Goal: Entertainment & Leisure: Consume media (video, audio)

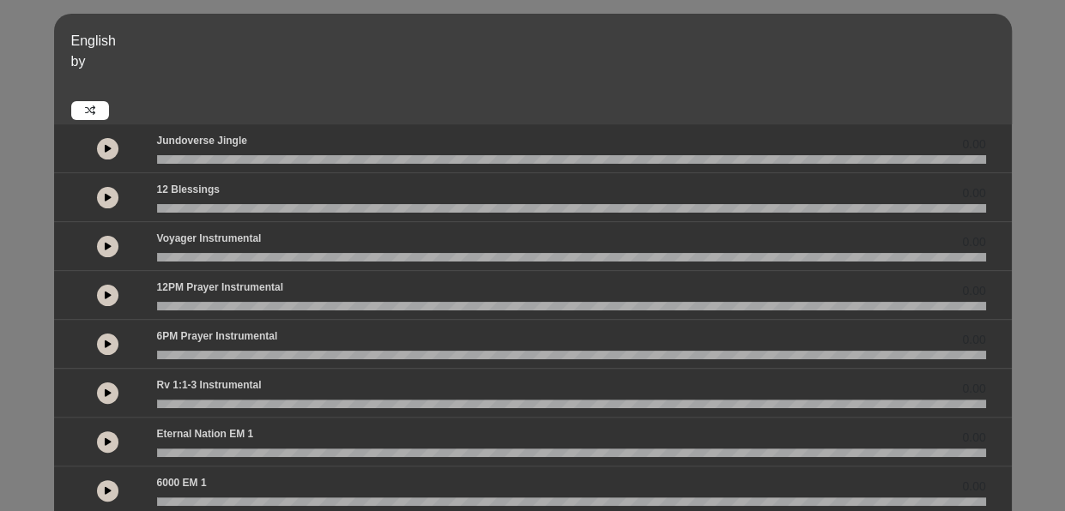
click at [108, 151] on icon at bounding box center [108, 148] width 7 height 9
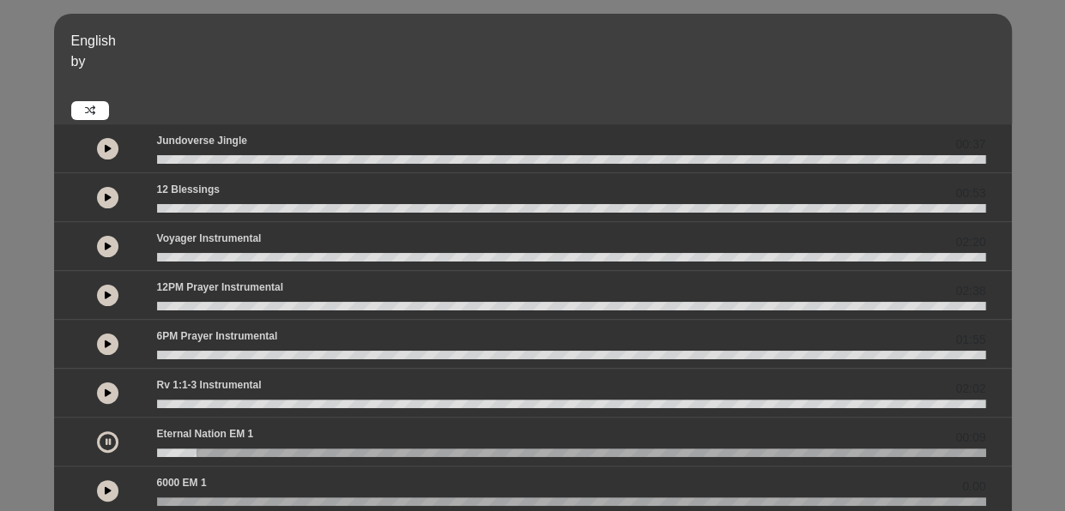
click at [194, 337] on p "6PM Prayer Instrumental" at bounding box center [217, 336] width 121 height 15
click at [112, 346] on button at bounding box center [107, 344] width 21 height 21
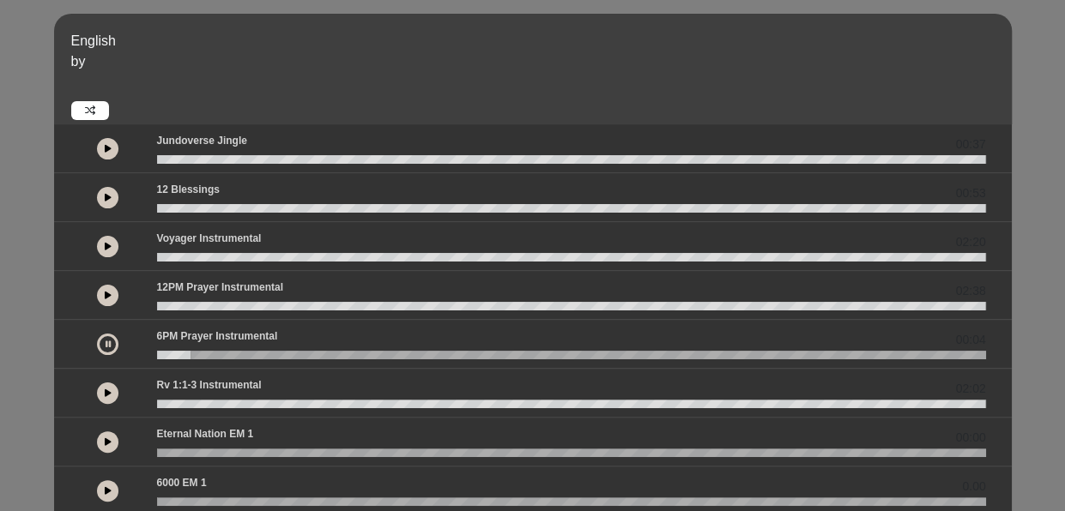
click at [115, 293] on button at bounding box center [107, 295] width 21 height 21
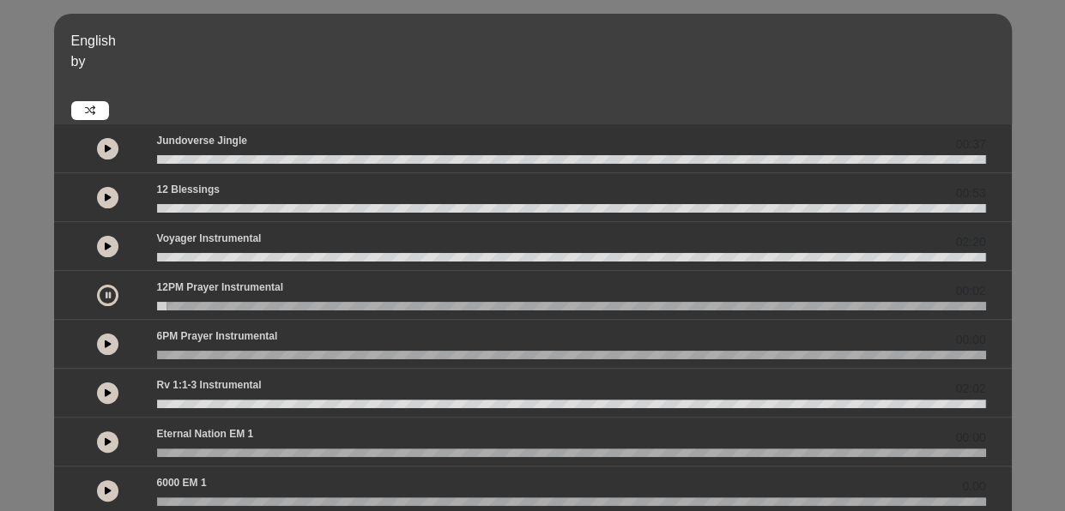
click at [114, 245] on button at bounding box center [107, 246] width 21 height 21
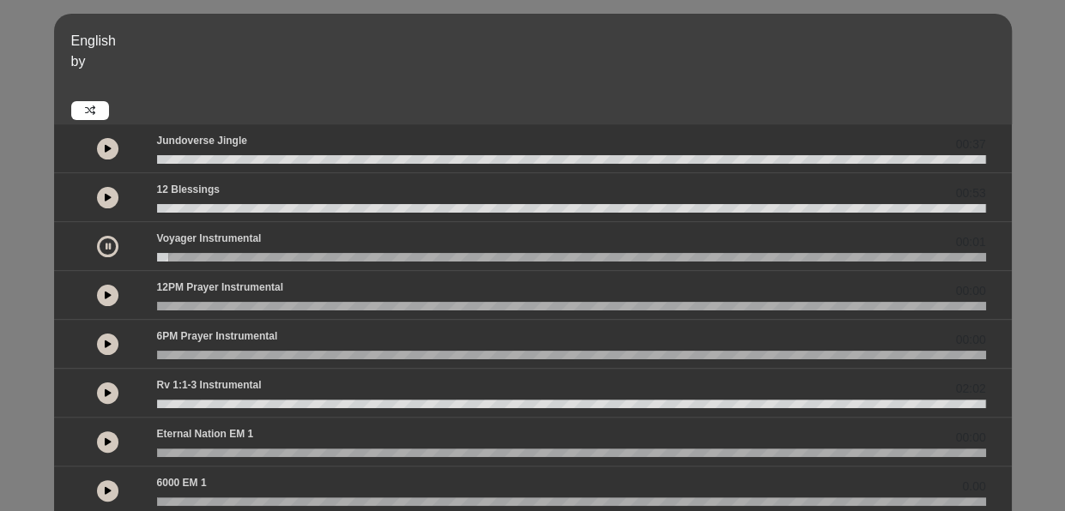
click at [117, 198] on button at bounding box center [107, 197] width 21 height 21
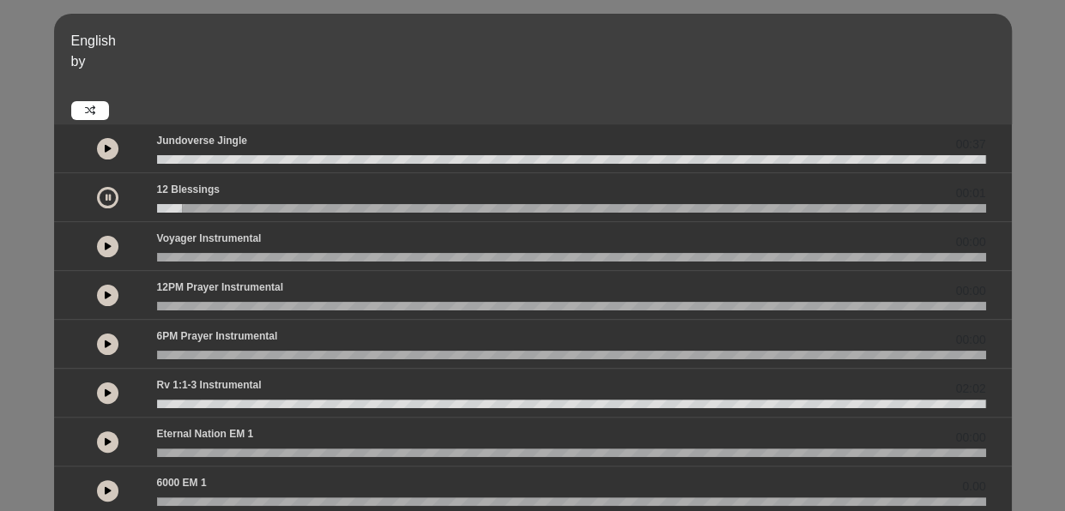
click at [105, 154] on button at bounding box center [107, 148] width 21 height 21
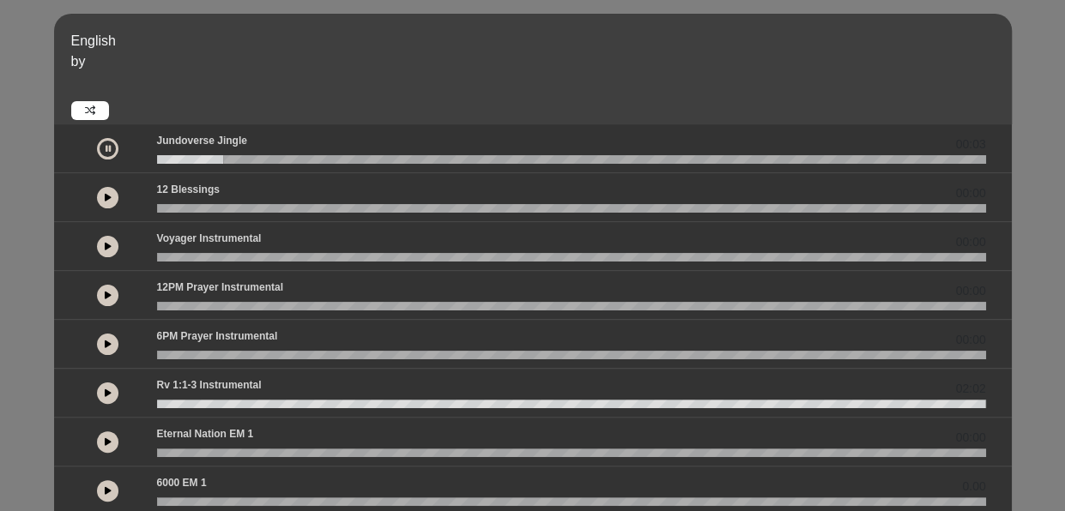
drag, startPoint x: 106, startPoint y: 156, endPoint x: 583, endPoint y: 154, distance: 477.0
click at [592, 154] on div "Jundoverse Jingle 00:03" at bounding box center [571, 144] width 849 height 22
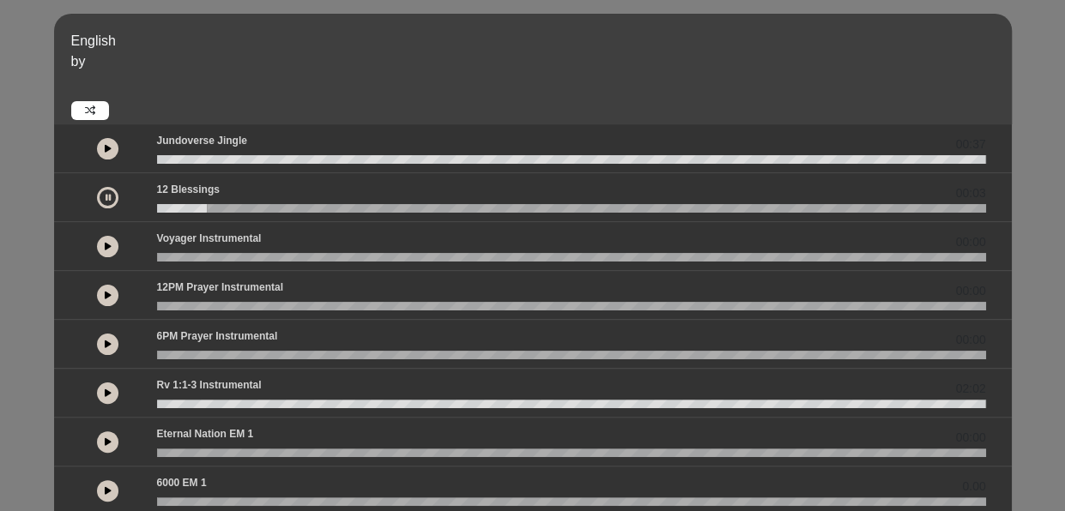
click at [110, 157] on button at bounding box center [107, 148] width 21 height 21
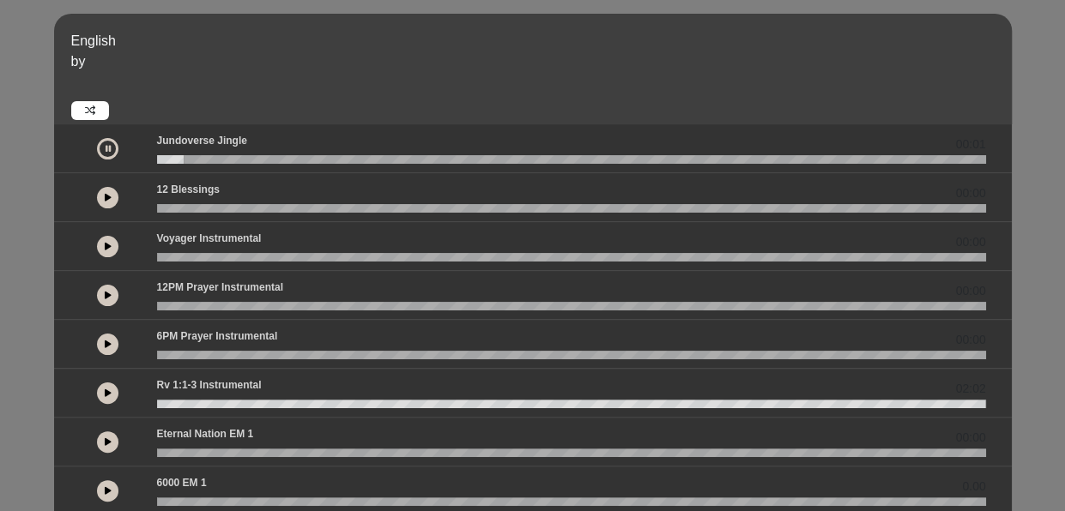
click at [94, 111] on icon at bounding box center [90, 111] width 10 height 10
click at [166, 138] on p "Jundoverse Jingle" at bounding box center [202, 140] width 90 height 15
click at [105, 144] on icon at bounding box center [108, 148] width 7 height 9
drag, startPoint x: 105, startPoint y: 143, endPoint x: 478, endPoint y: 133, distance: 373.3
click at [478, 133] on div "Jundoverse Jingle 00:13" at bounding box center [571, 144] width 849 height 22
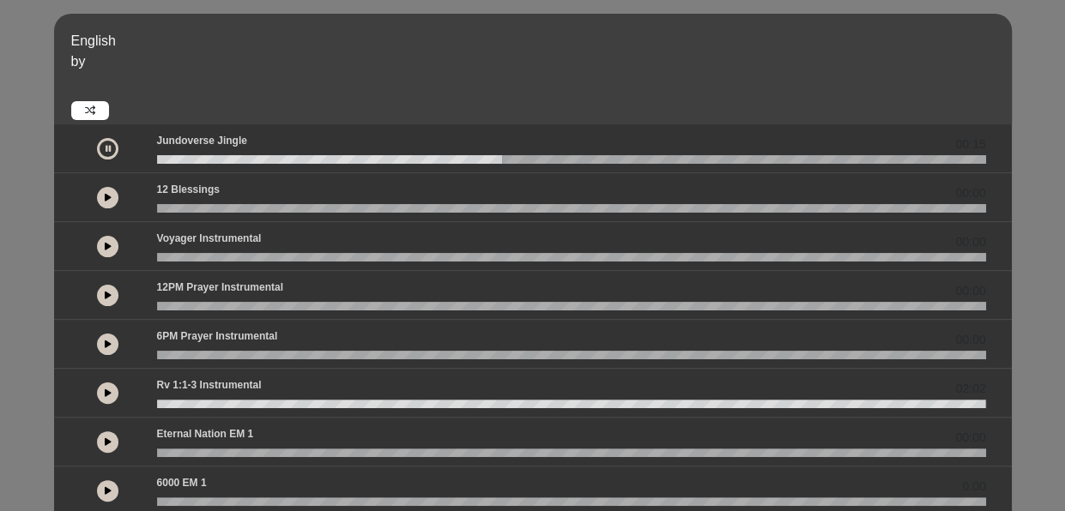
click at [100, 146] on button at bounding box center [107, 148] width 21 height 21
drag, startPoint x: 100, startPoint y: 146, endPoint x: 1025, endPoint y: 99, distance: 926.1
click at [1025, 99] on div "English by 00:37 00:01 00:00" at bounding box center [532, 509] width 1065 height 991
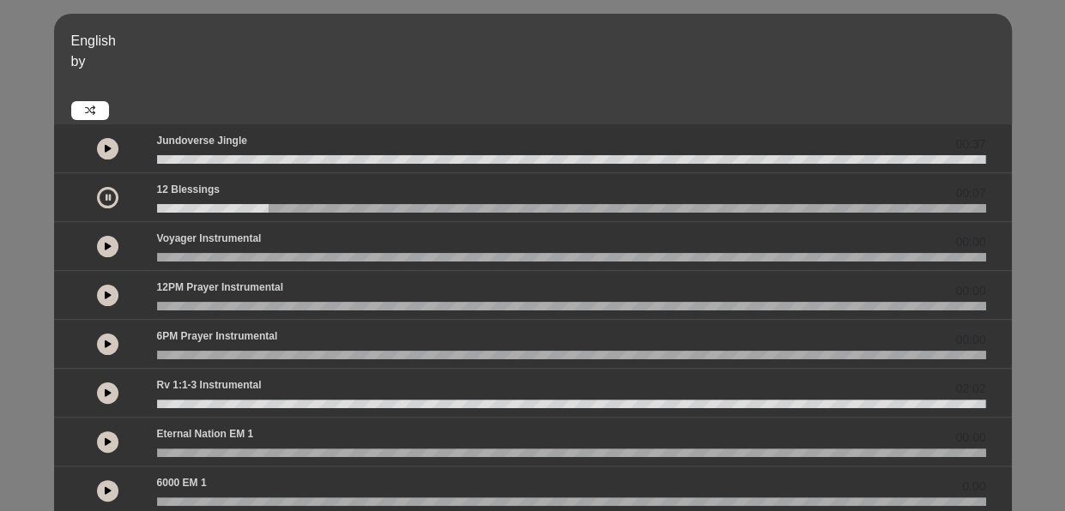
click at [108, 250] on icon at bounding box center [108, 246] width 7 height 9
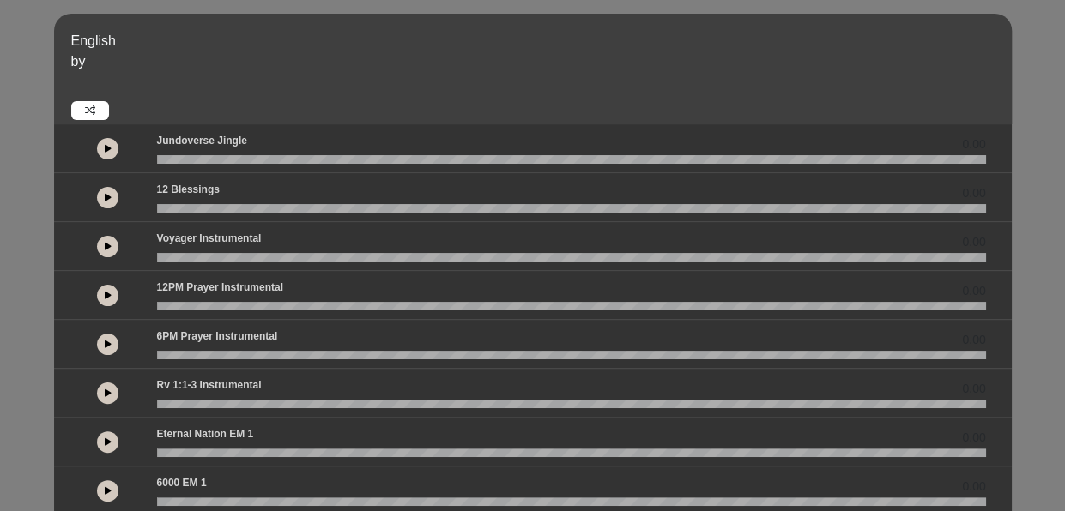
click at [113, 190] on button at bounding box center [107, 197] width 21 height 21
click at [111, 136] on div at bounding box center [107, 148] width 77 height 31
click at [115, 156] on div at bounding box center [107, 148] width 21 height 21
drag, startPoint x: 79, startPoint y: 145, endPoint x: 34, endPoint y: 154, distance: 45.4
click at [34, 154] on div "English by 00:16 00:00 0.00" at bounding box center [532, 509] width 1065 height 991
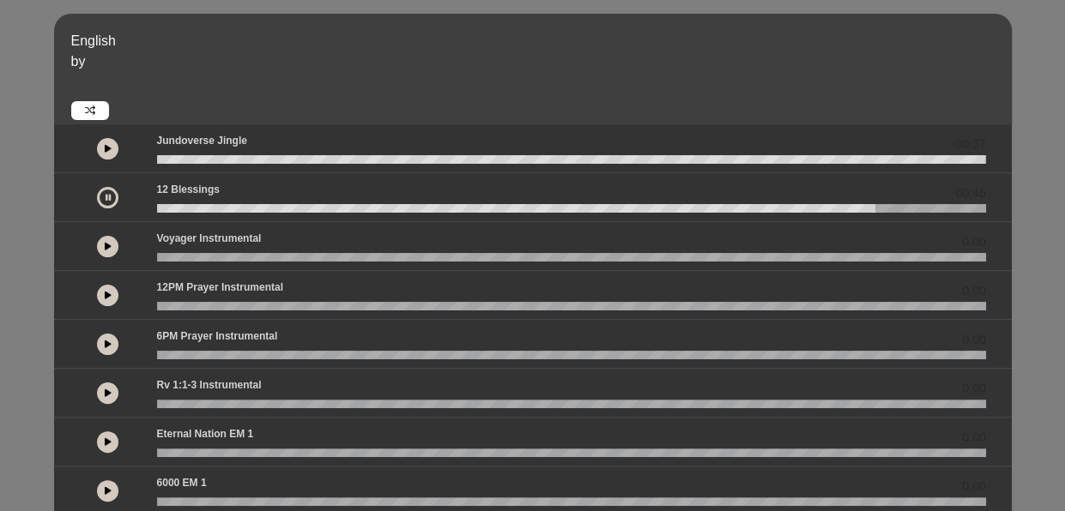
click at [969, 215] on div "00:46" at bounding box center [532, 197] width 957 height 49
click at [969, 215] on div "00:47" at bounding box center [532, 197] width 957 height 49
click at [100, 245] on button at bounding box center [107, 246] width 21 height 21
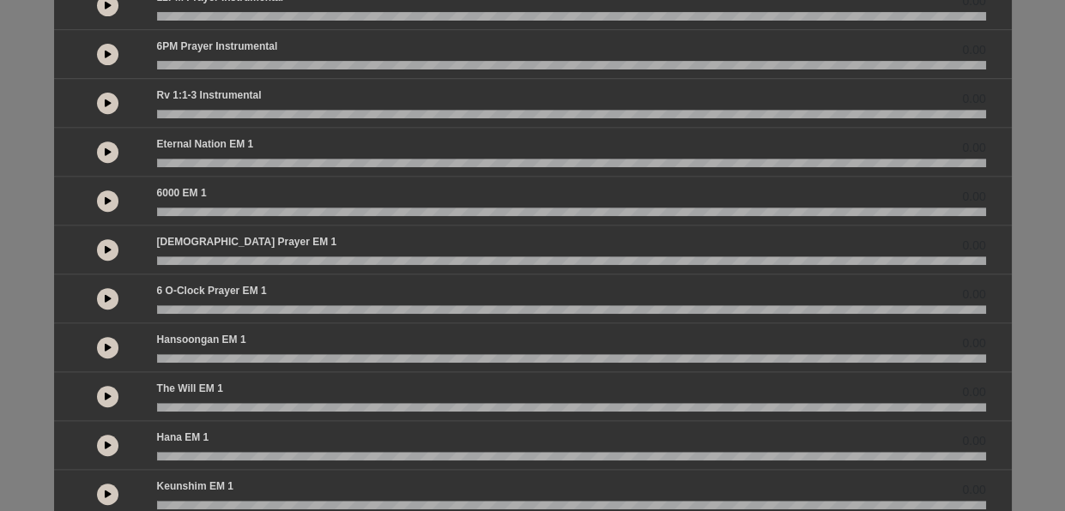
scroll to position [291, 0]
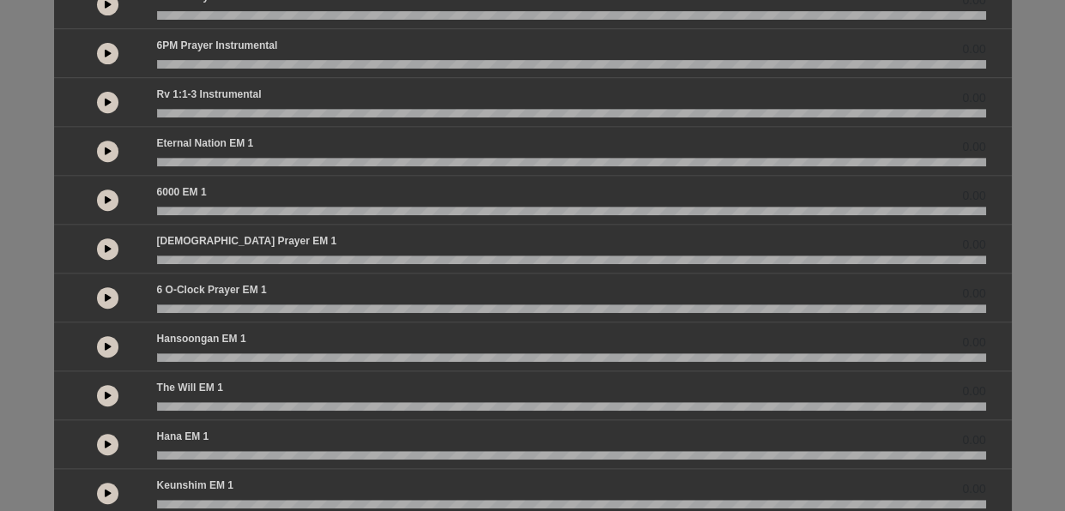
click at [109, 346] on icon at bounding box center [108, 346] width 7 height 9
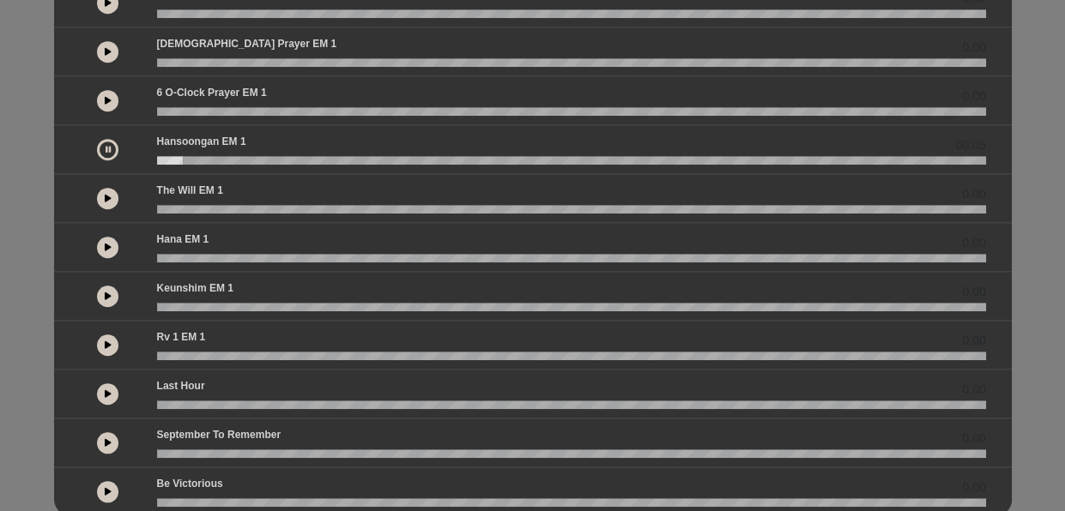
scroll to position [489, 0]
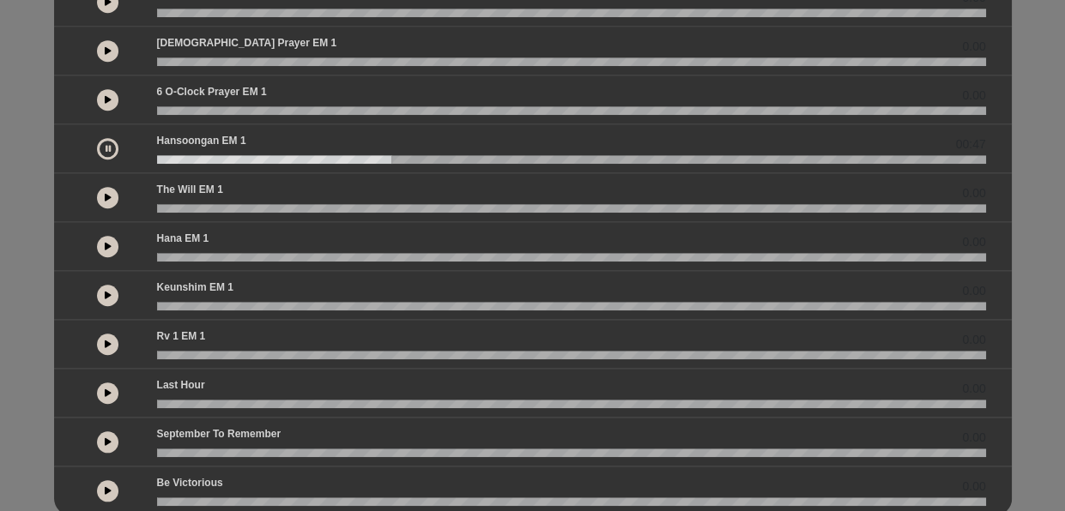
click at [108, 138] on button at bounding box center [107, 148] width 21 height 21
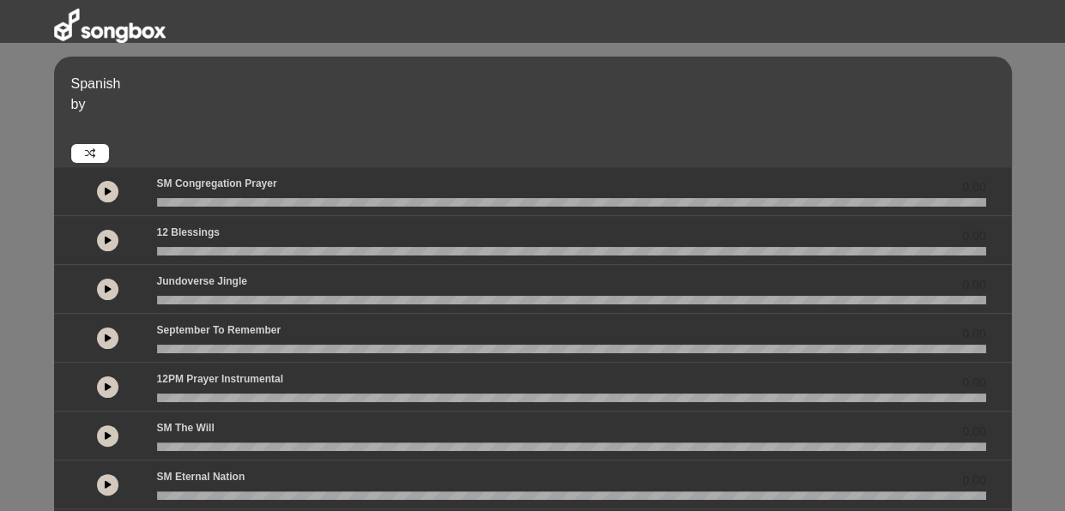
click at [107, 188] on icon at bounding box center [108, 191] width 7 height 9
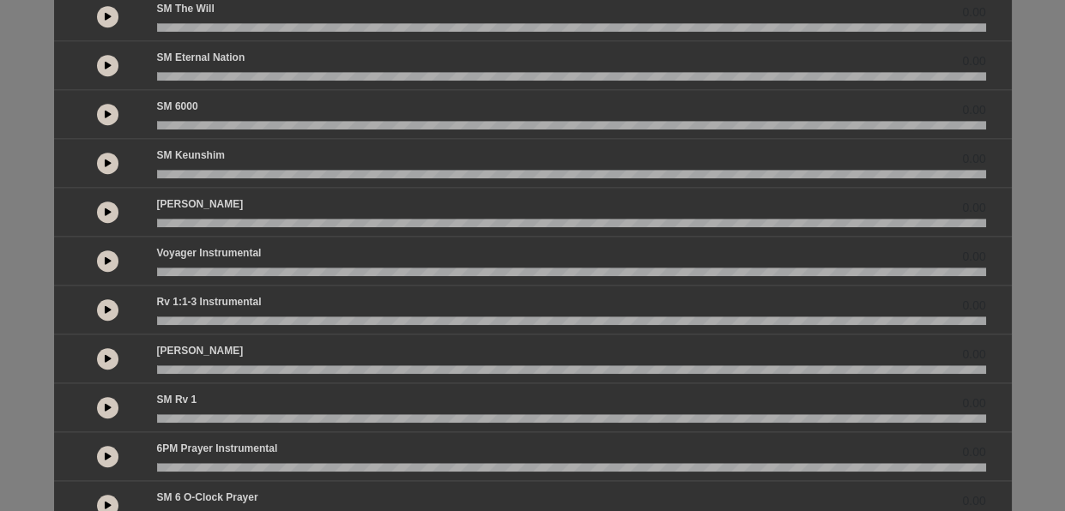
scroll to position [418, 0]
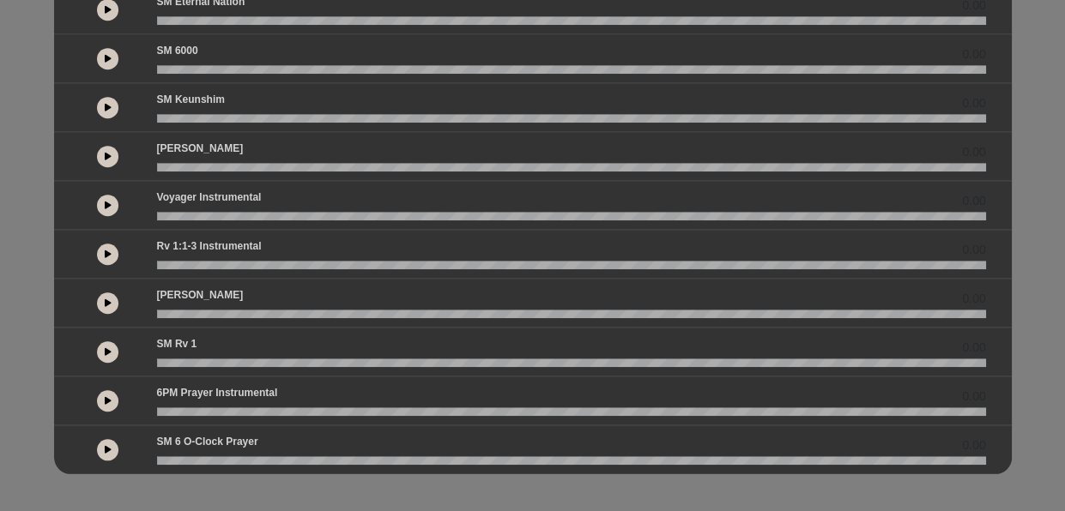
click at [358, 212] on wave at bounding box center [571, 216] width 829 height 9
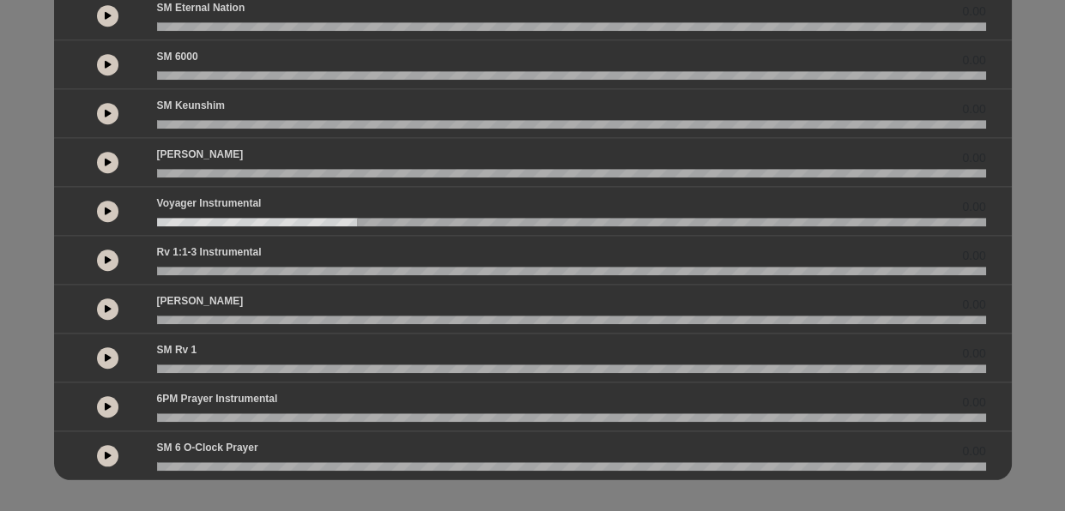
scroll to position [475, 0]
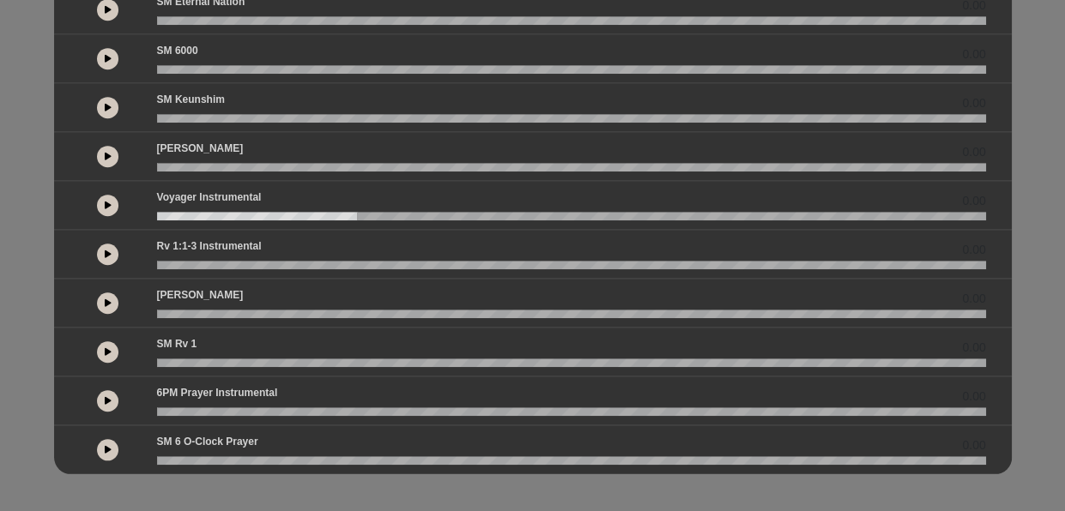
click at [106, 299] on icon at bounding box center [108, 303] width 7 height 9
click at [106, 349] on icon at bounding box center [108, 351] width 7 height 9
drag, startPoint x: 101, startPoint y: 407, endPoint x: 107, endPoint y: 394, distance: 14.2
click at [107, 394] on div at bounding box center [107, 400] width 21 height 21
click at [107, 396] on icon at bounding box center [108, 400] width 5 height 9
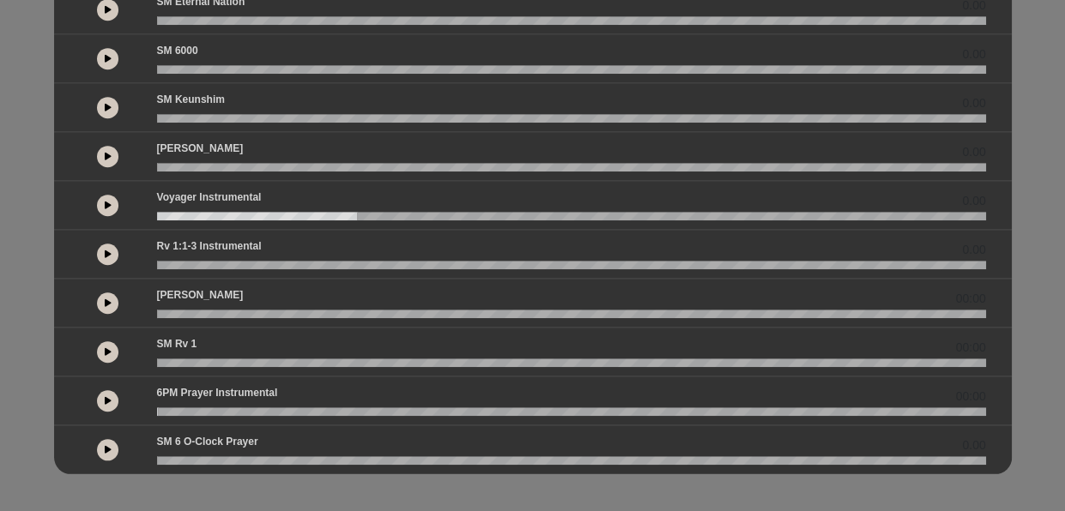
click at [107, 396] on icon at bounding box center [108, 400] width 7 height 9
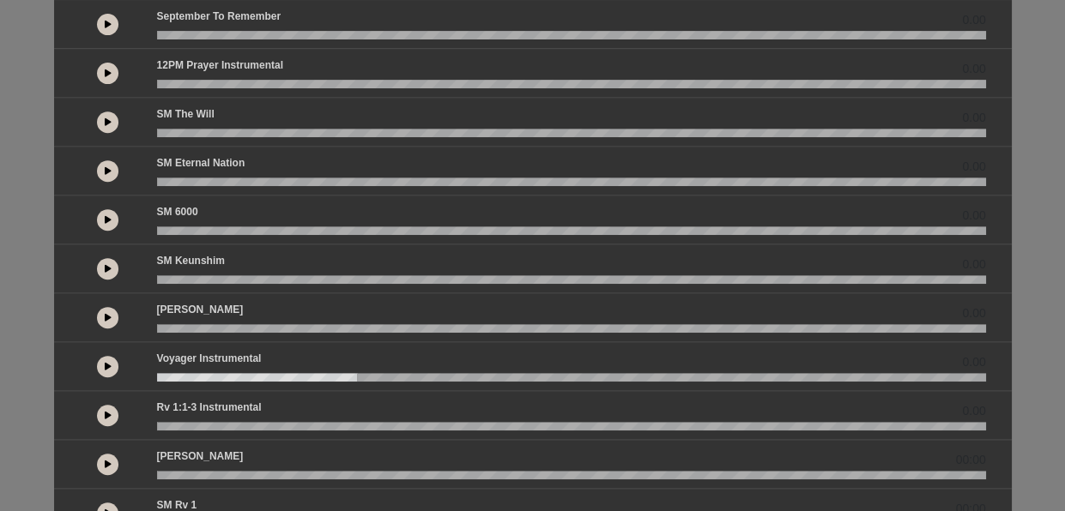
scroll to position [311, 0]
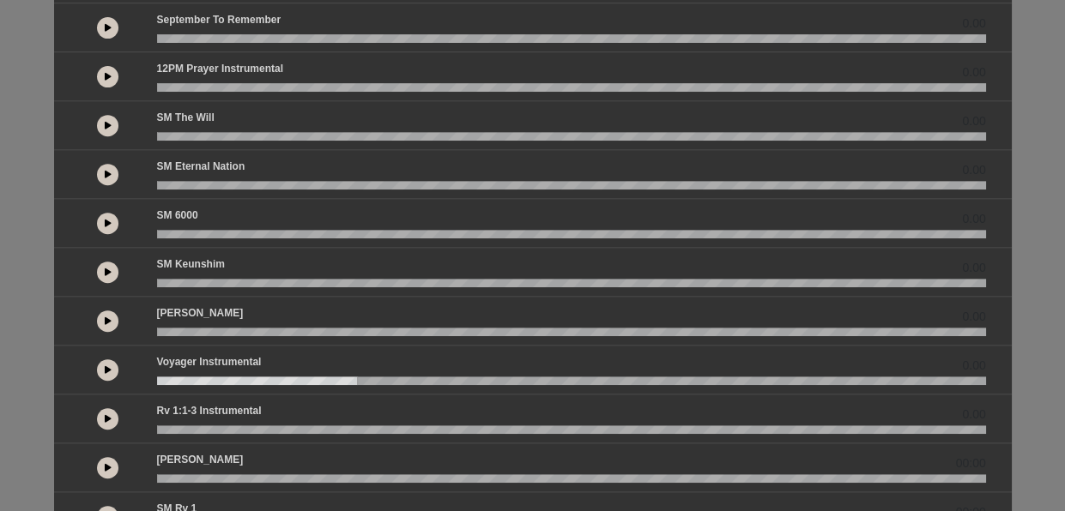
click at [112, 217] on button at bounding box center [107, 223] width 21 height 21
click at [109, 222] on icon at bounding box center [108, 223] width 5 height 9
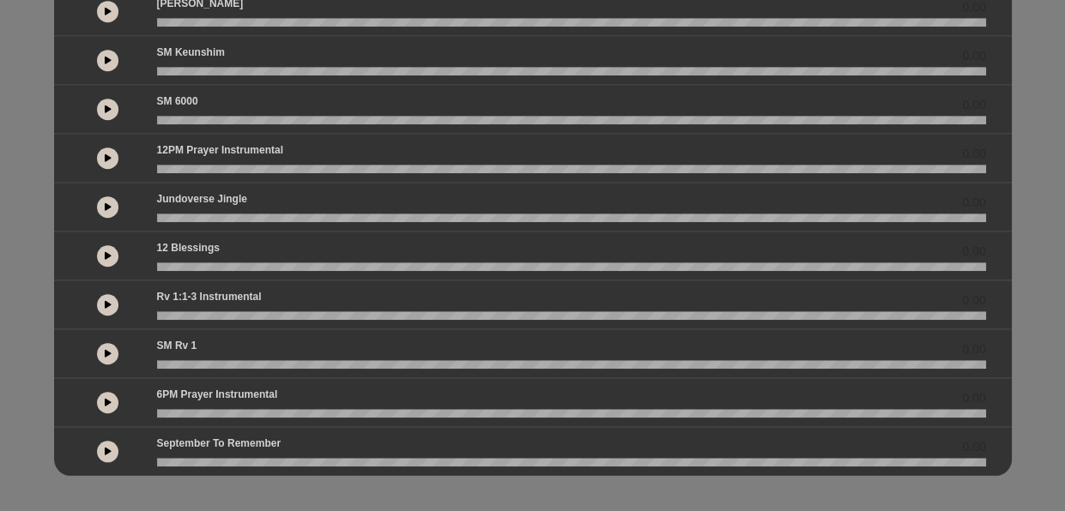
scroll to position [475, 0]
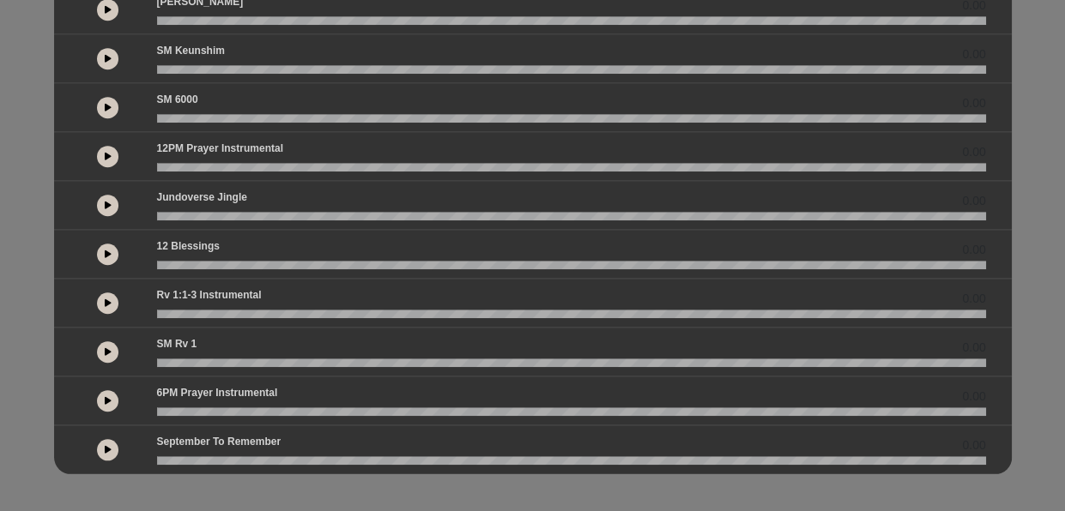
click at [106, 448] on icon at bounding box center [108, 449] width 7 height 9
drag, startPoint x: 202, startPoint y: 457, endPoint x: 146, endPoint y: 459, distance: 56.6
click at [147, 459] on div at bounding box center [571, 460] width 849 height 9
click at [102, 447] on button at bounding box center [107, 449] width 21 height 21
click at [154, 456] on div at bounding box center [571, 460] width 849 height 9
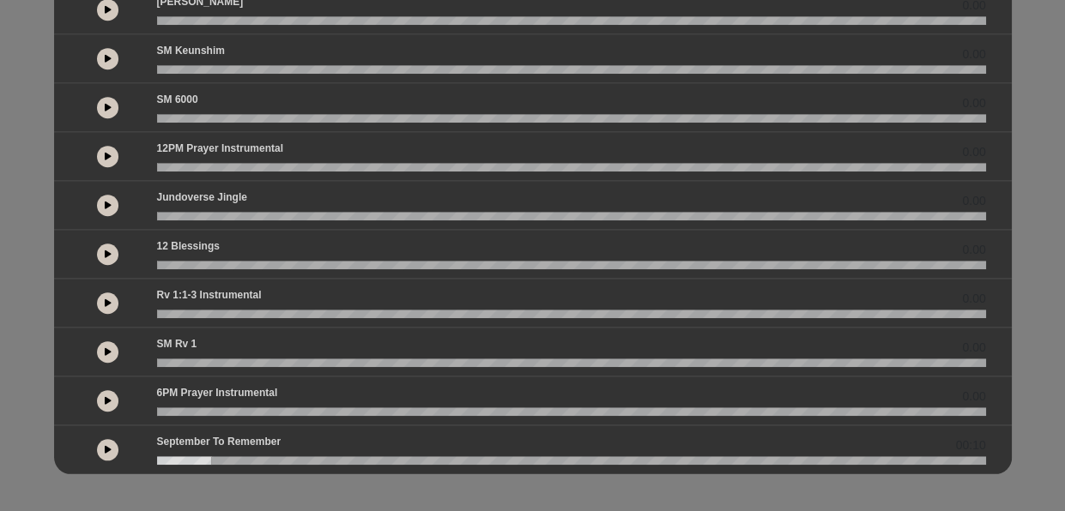
drag, startPoint x: 209, startPoint y: 459, endPoint x: 150, endPoint y: 460, distance: 59.2
click at [150, 460] on div at bounding box center [571, 460] width 849 height 9
click at [160, 459] on wave at bounding box center [571, 460] width 829 height 9
click at [106, 448] on icon at bounding box center [108, 449] width 7 height 9
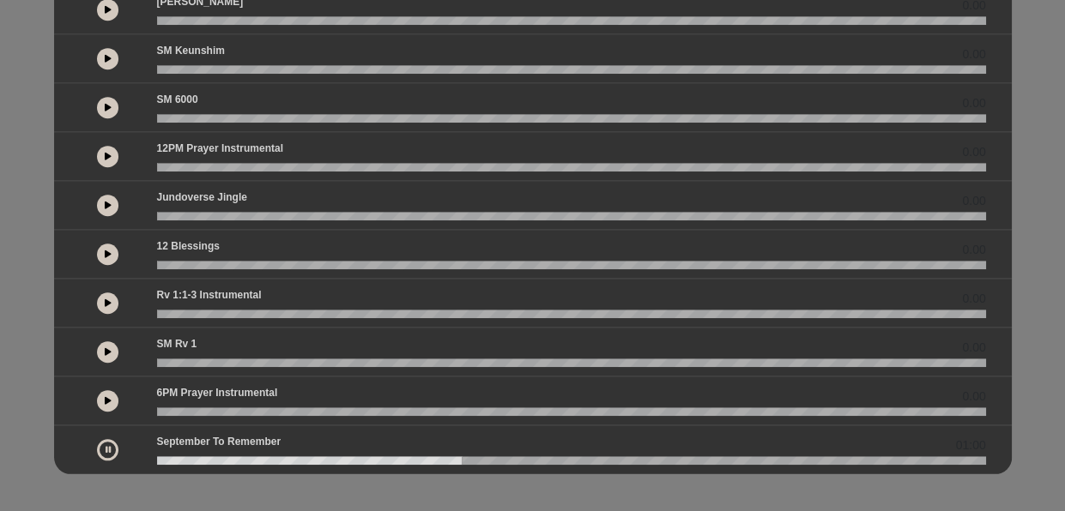
click at [108, 449] on icon at bounding box center [108, 449] width 5 height 9
